Goal: Information Seeking & Learning: Check status

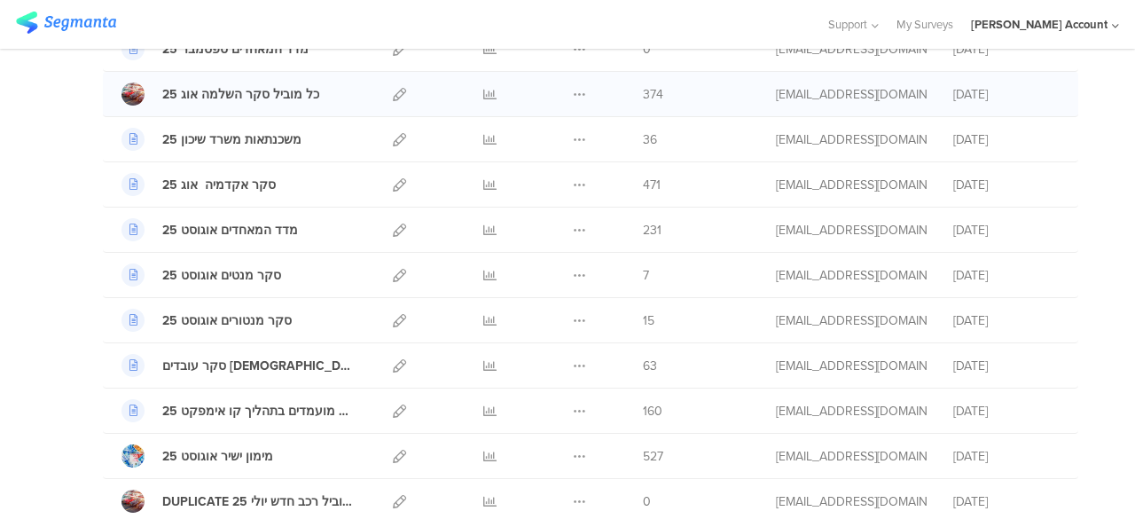
scroll to position [266, 0]
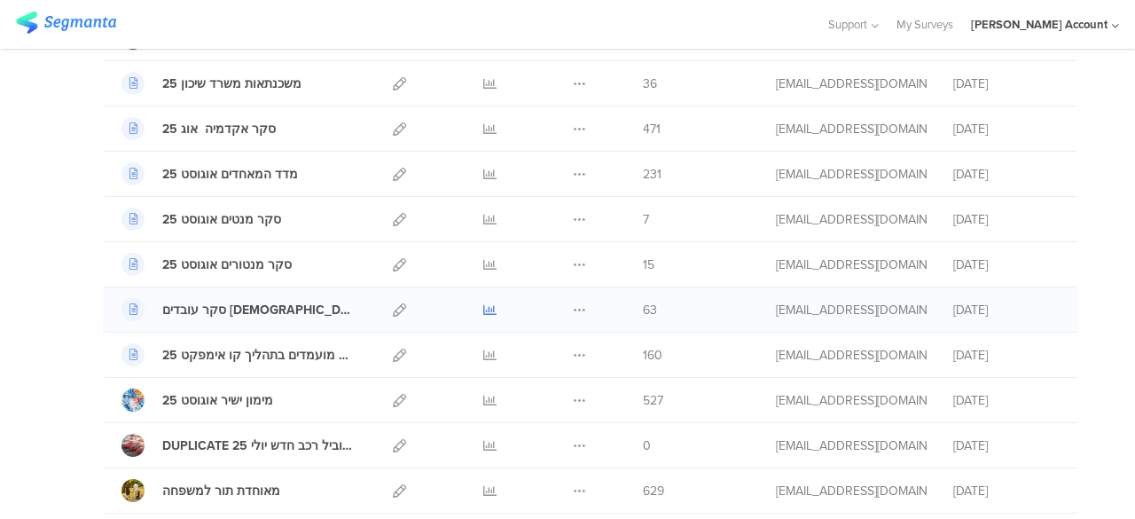
click at [483, 309] on icon at bounding box center [489, 309] width 13 height 13
click at [483, 351] on icon at bounding box center [489, 354] width 13 height 13
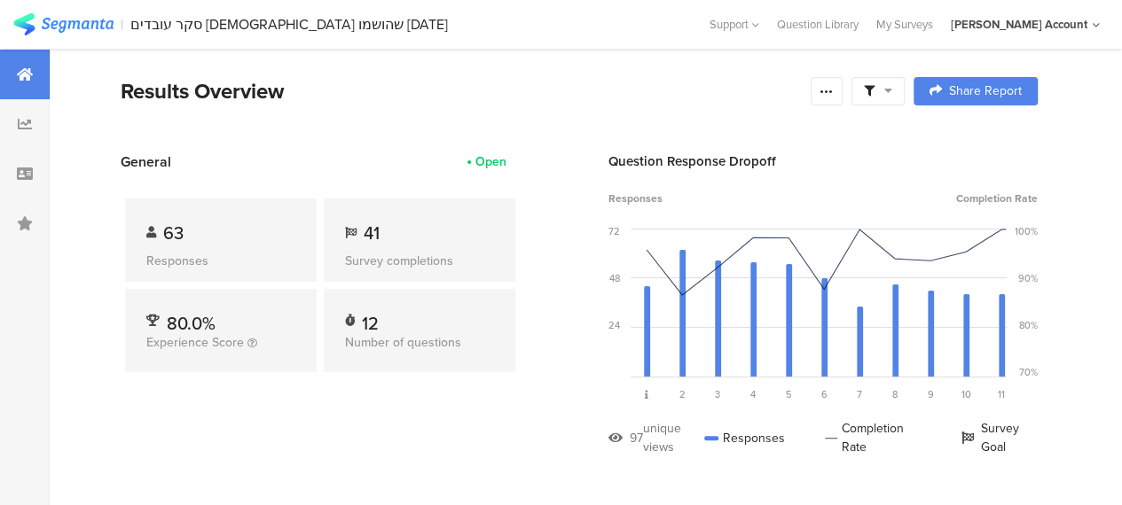
click at [892, 93] on icon at bounding box center [888, 90] width 8 height 12
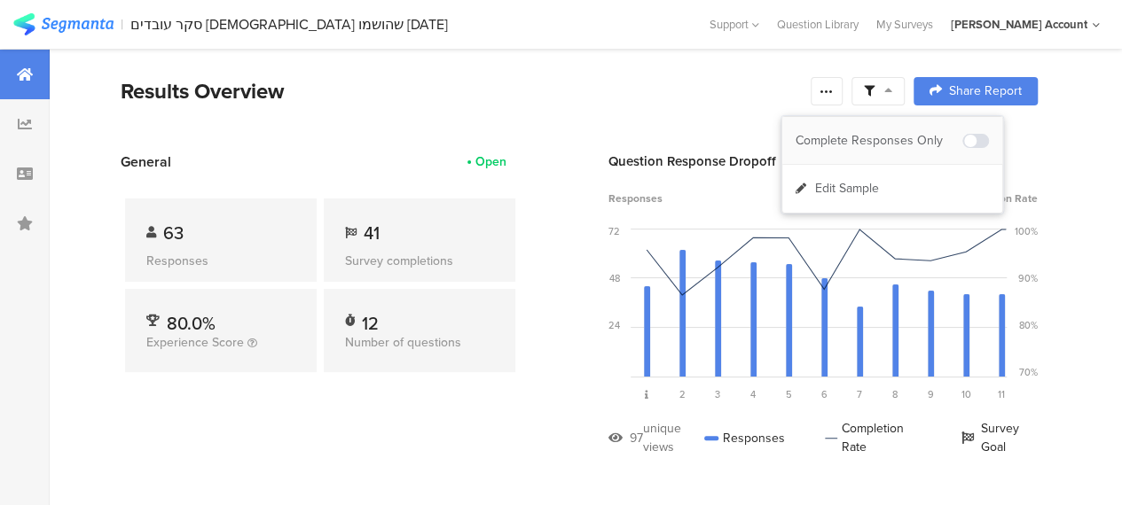
click at [901, 136] on div "Complete Responses Only" at bounding box center [878, 141] width 167 height 18
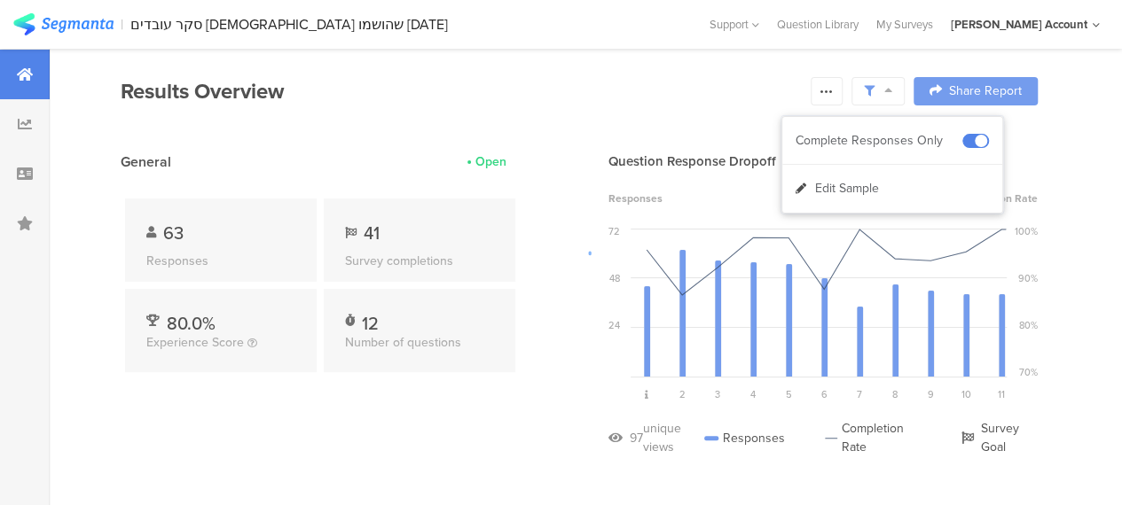
click at [388, 406] on div at bounding box center [561, 252] width 1122 height 505
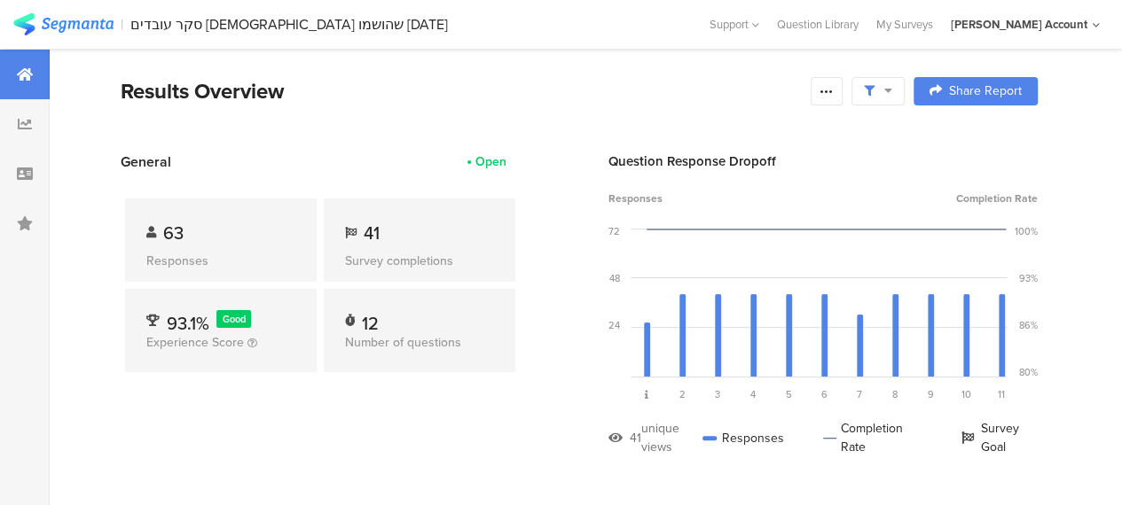
click at [904, 86] on div at bounding box center [877, 91] width 53 height 28
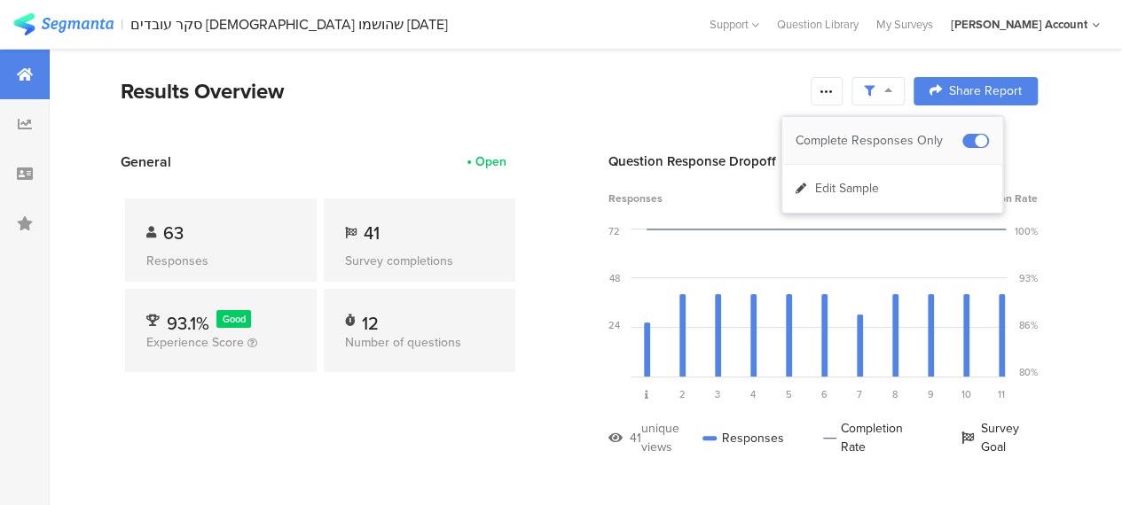
click at [894, 150] on div "Complete Responses Only" at bounding box center [892, 141] width 220 height 48
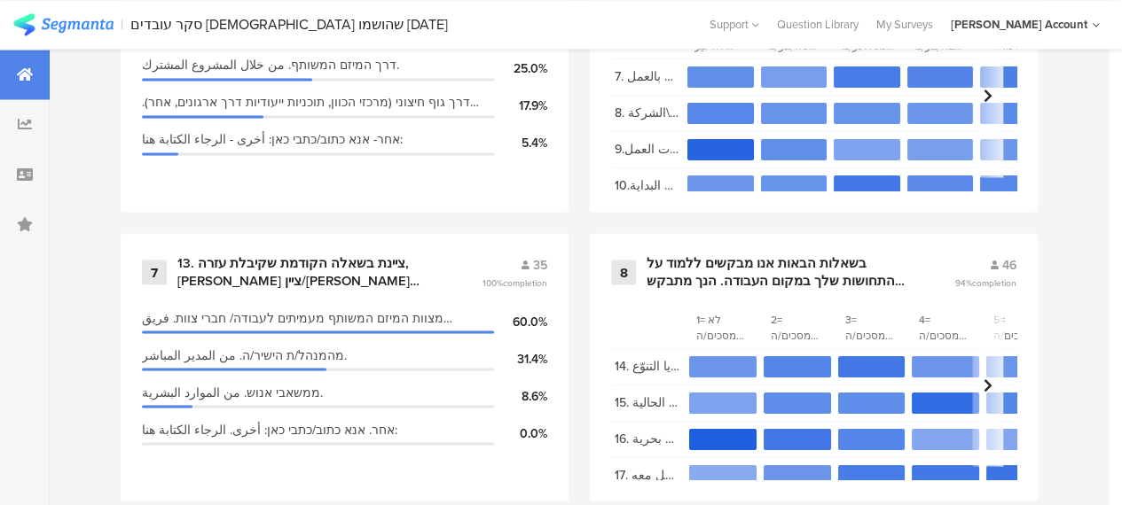
scroll to position [1862, 0]
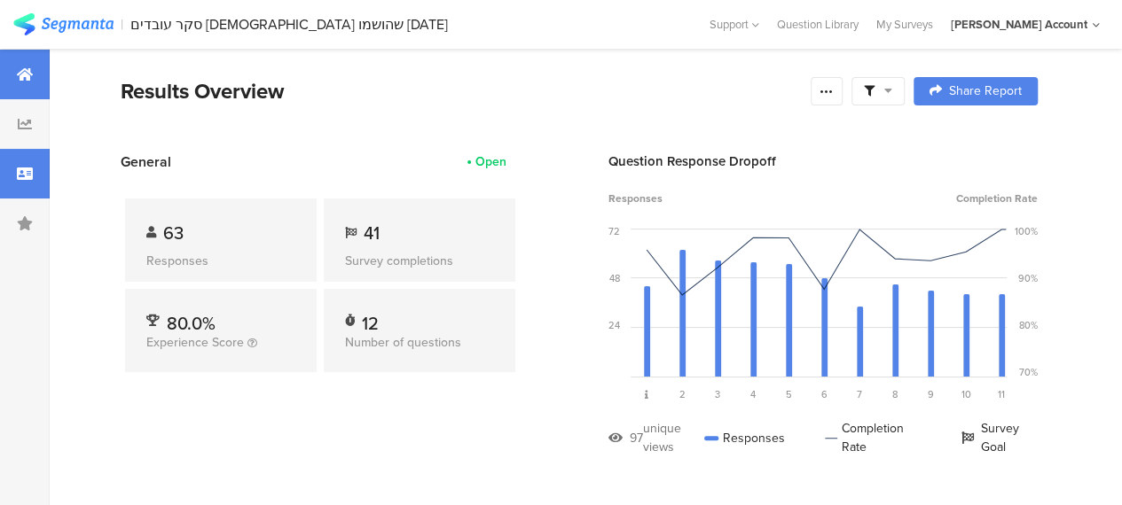
click at [20, 168] on icon at bounding box center [25, 174] width 16 height 14
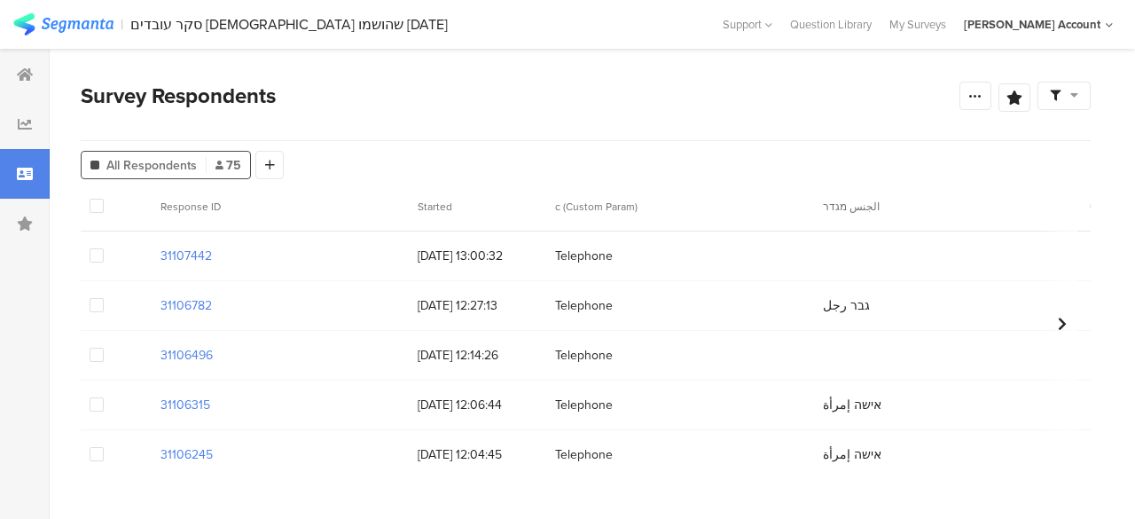
click at [1073, 97] on icon at bounding box center [1074, 95] width 8 height 12
click at [1034, 145] on div "Complete Responses Only" at bounding box center [1006, 146] width 167 height 18
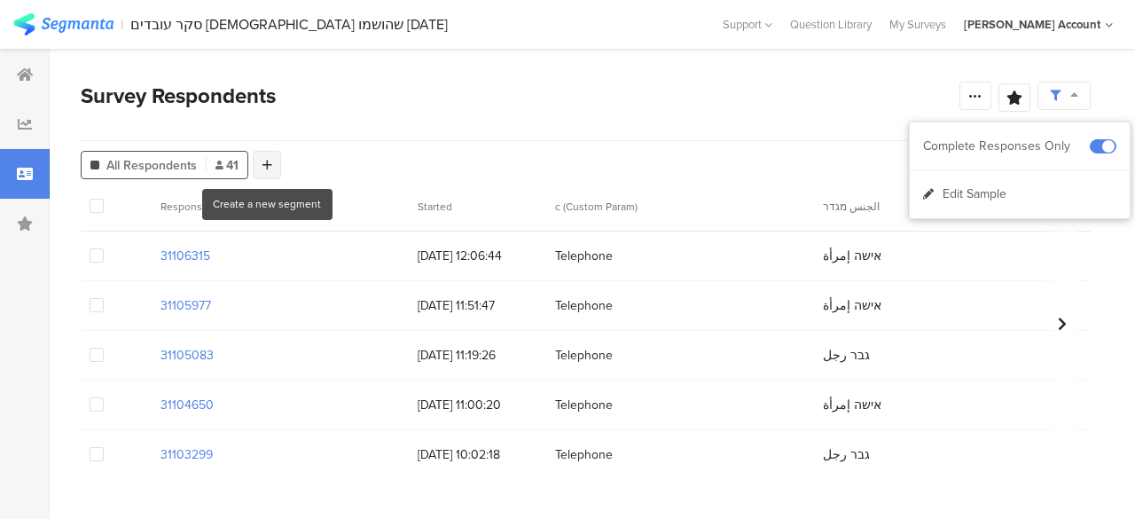
click at [269, 164] on icon at bounding box center [267, 165] width 10 height 12
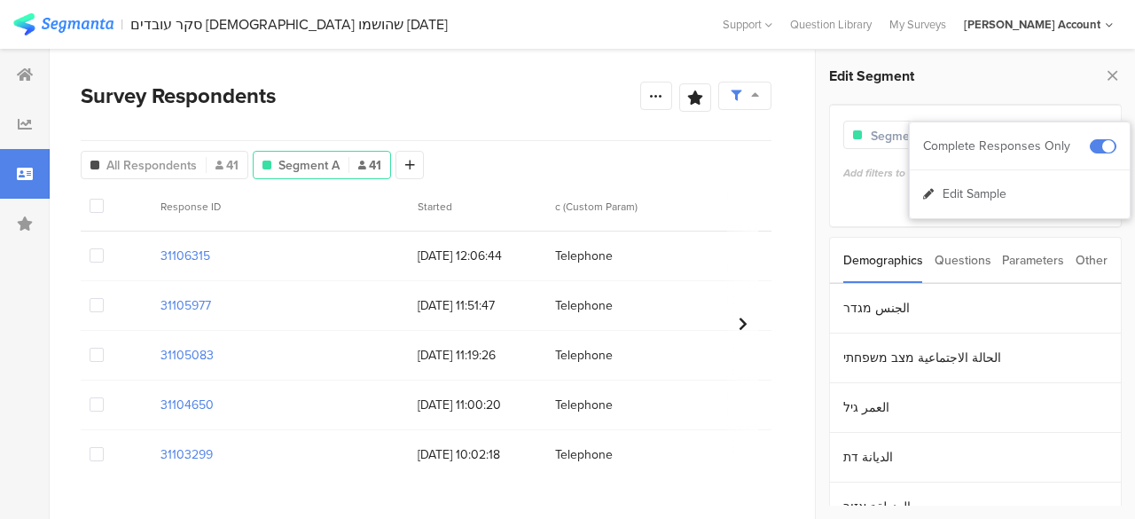
drag, startPoint x: 1093, startPoint y: 260, endPoint x: 1075, endPoint y: 274, distance: 23.4
click at [1093, 260] on div "Other" at bounding box center [1092, 260] width 32 height 45
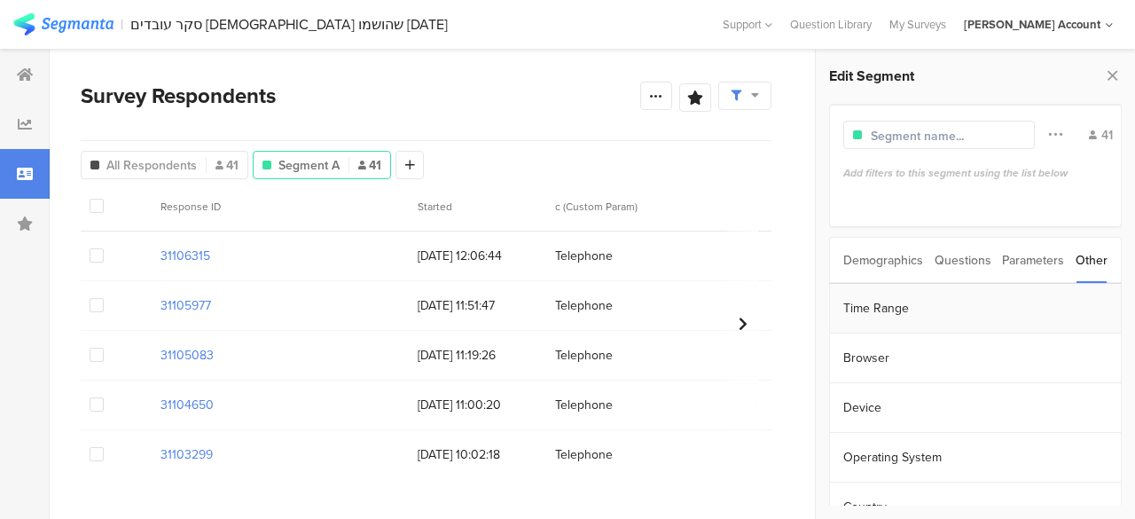
click at [892, 303] on section "Time Range" at bounding box center [975, 309] width 291 height 50
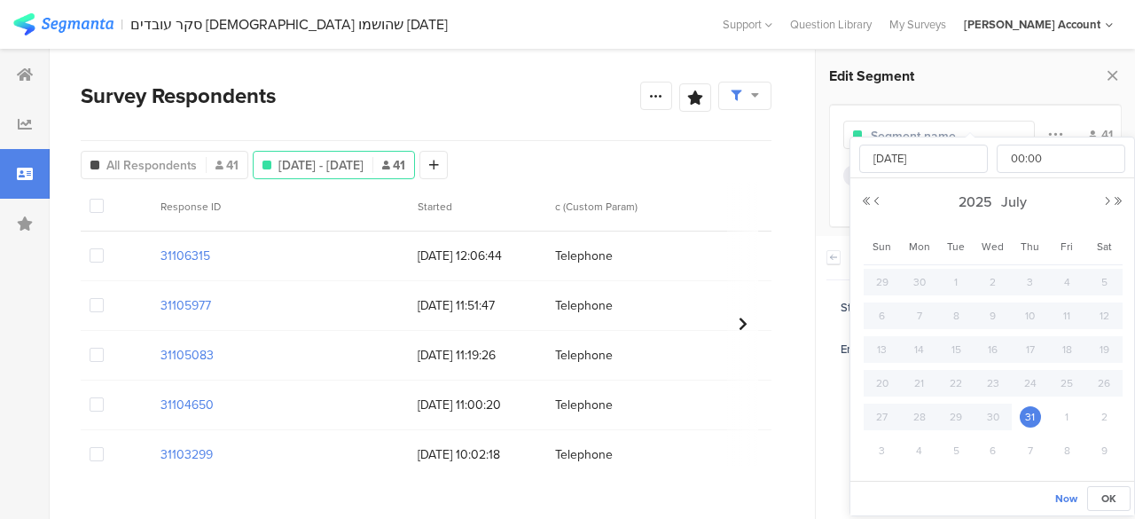
click at [998, 312] on body "You are using an unsupported version of Internet Explorer. Unsupported browsers…" at bounding box center [567, 259] width 1135 height 519
click at [1107, 200] on button "Next Month" at bounding box center [1107, 201] width 11 height 11
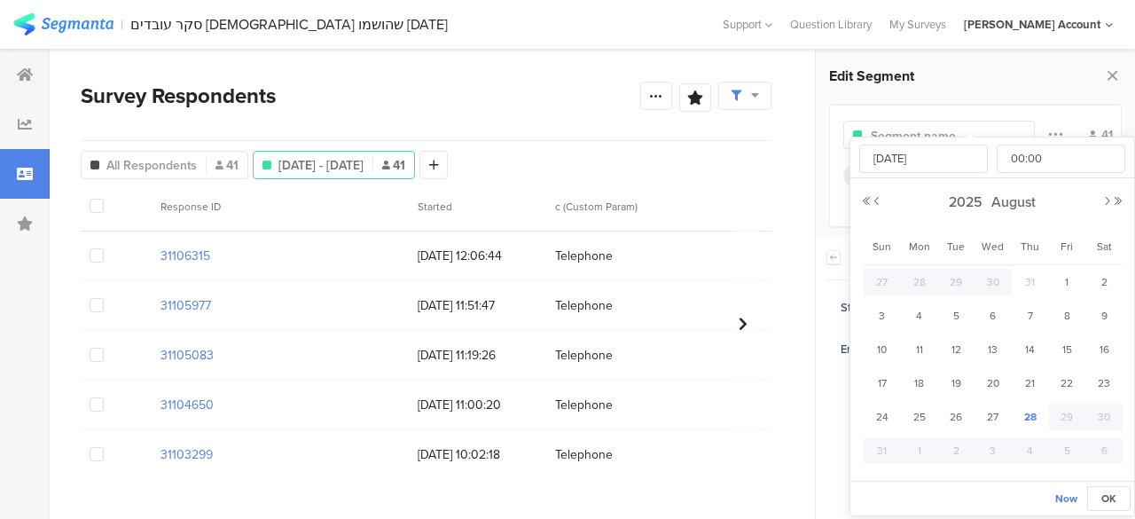
click at [1030, 414] on span "28" at bounding box center [1030, 416] width 21 height 21
type input "Aug 28 2025 00:00"
type input "Aug 28 2025"
click at [1107, 496] on span "OK" at bounding box center [1108, 498] width 15 height 16
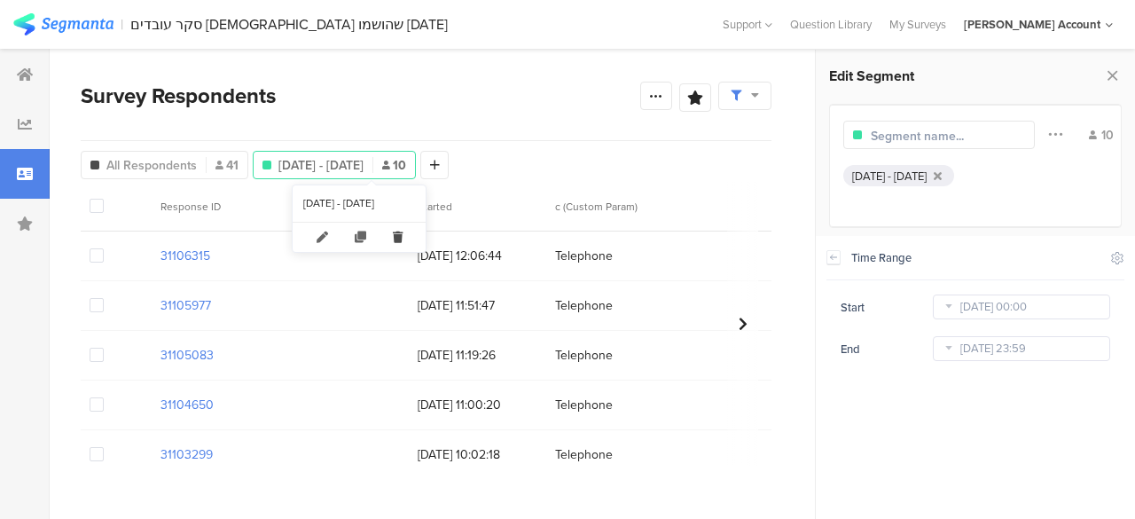
click at [410, 231] on icon at bounding box center [398, 237] width 36 height 29
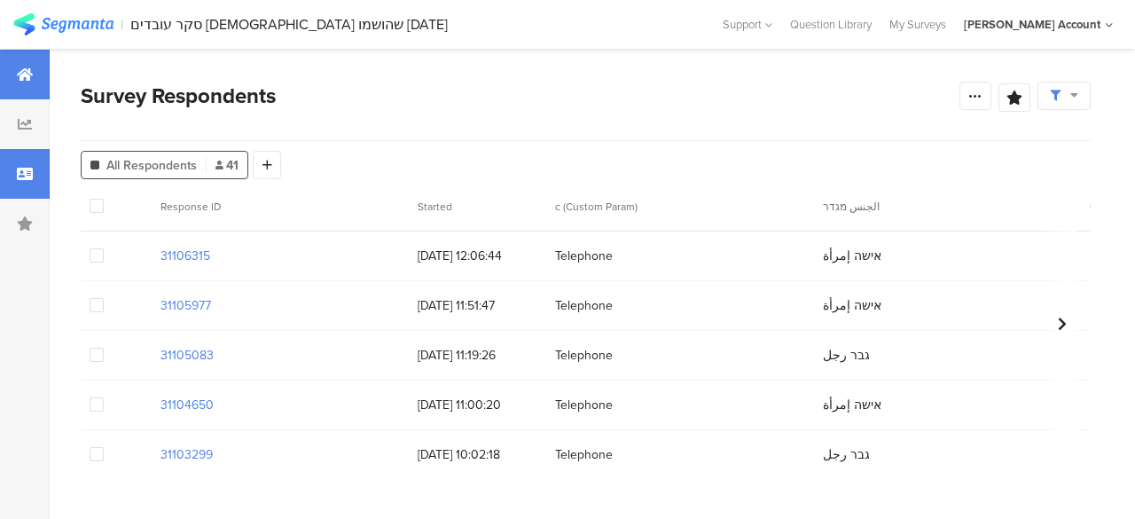
click at [32, 63] on div at bounding box center [25, 75] width 50 height 50
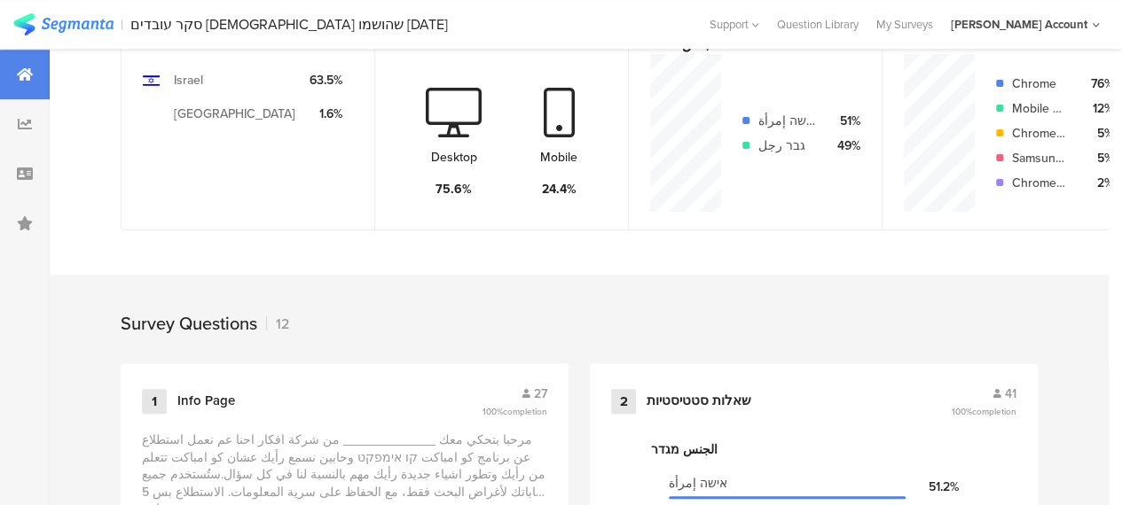
scroll to position [355, 0]
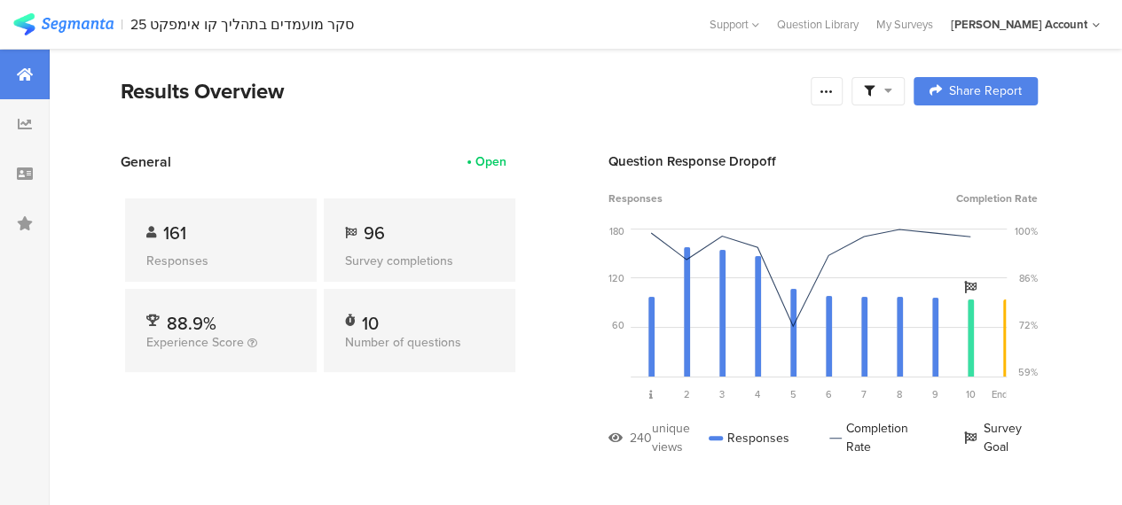
click at [374, 237] on span "96" at bounding box center [374, 233] width 21 height 27
